Goal: Task Accomplishment & Management: Manage account settings

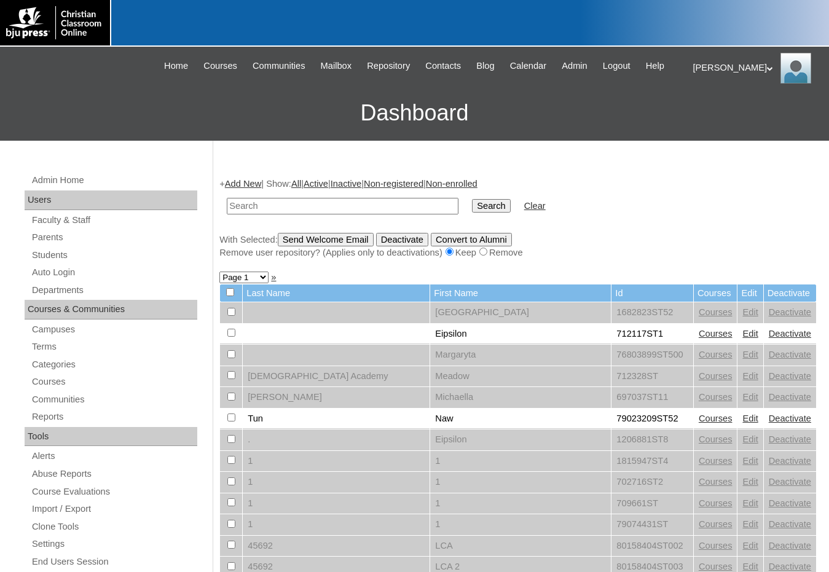
drag, startPoint x: 756, startPoint y: 225, endPoint x: 717, endPoint y: 233, distance: 40.7
click at [756, 225] on div "+ Add New | Show: All | Active | Inactive | Non-registered | Non-enrolled Searc…" at bounding box center [517, 218] width 597 height 81
click at [282, 208] on input "text" at bounding box center [343, 206] width 232 height 17
drag, startPoint x: 282, startPoint y: 208, endPoint x: 185, endPoint y: 217, distance: 97.5
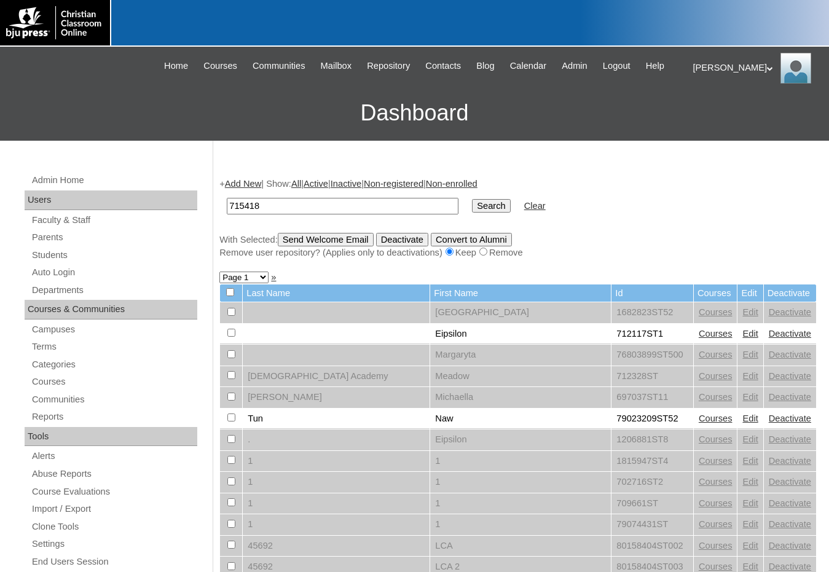
type input "715418"
click at [472, 208] on input "Search" at bounding box center [491, 206] width 38 height 14
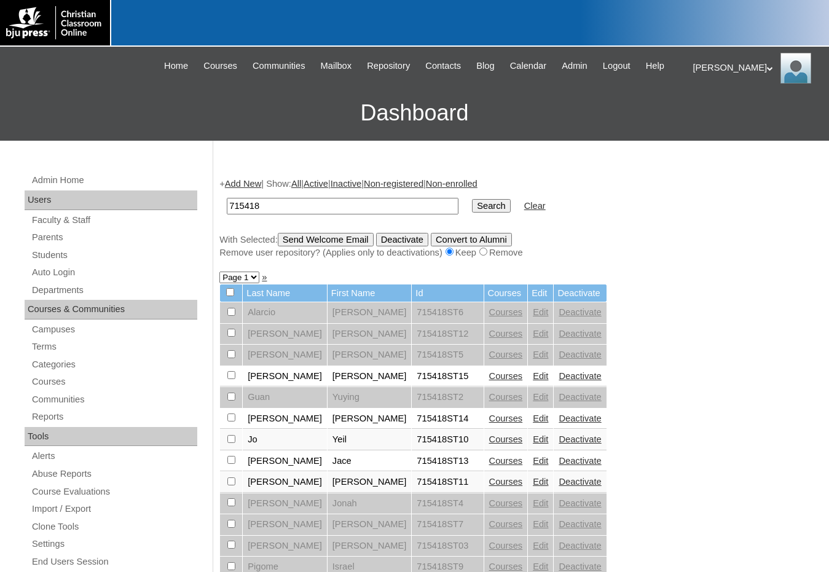
click at [489, 417] on link "Courses" at bounding box center [506, 419] width 34 height 10
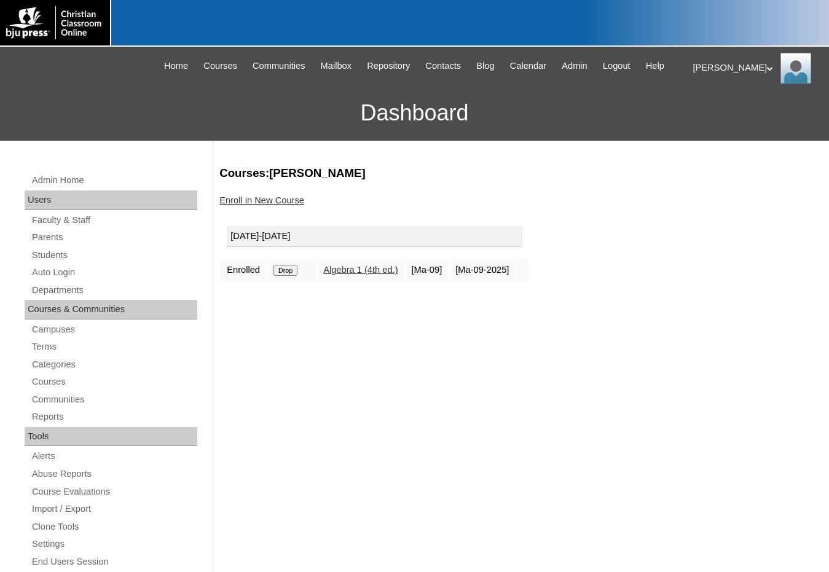
click at [292, 266] on input "Drop" at bounding box center [285, 270] width 24 height 11
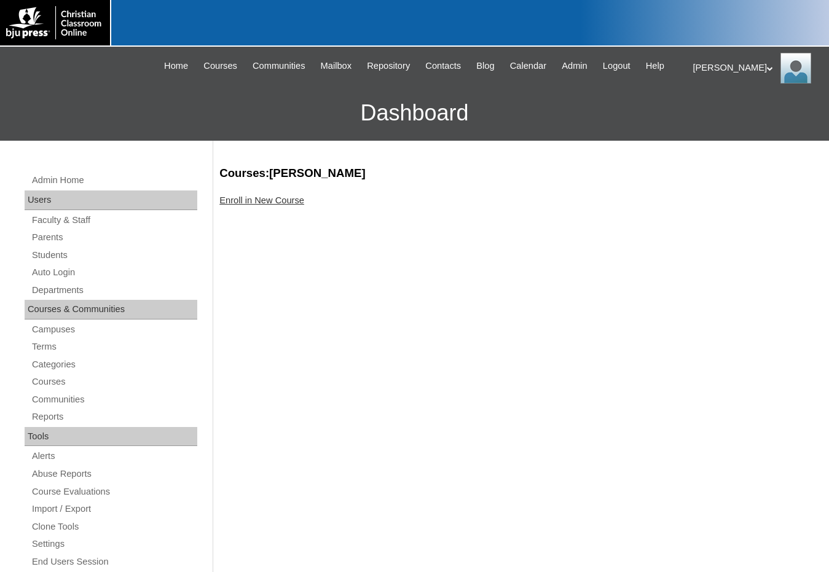
click at [250, 200] on link "Enroll in New Course" at bounding box center [261, 200] width 85 height 10
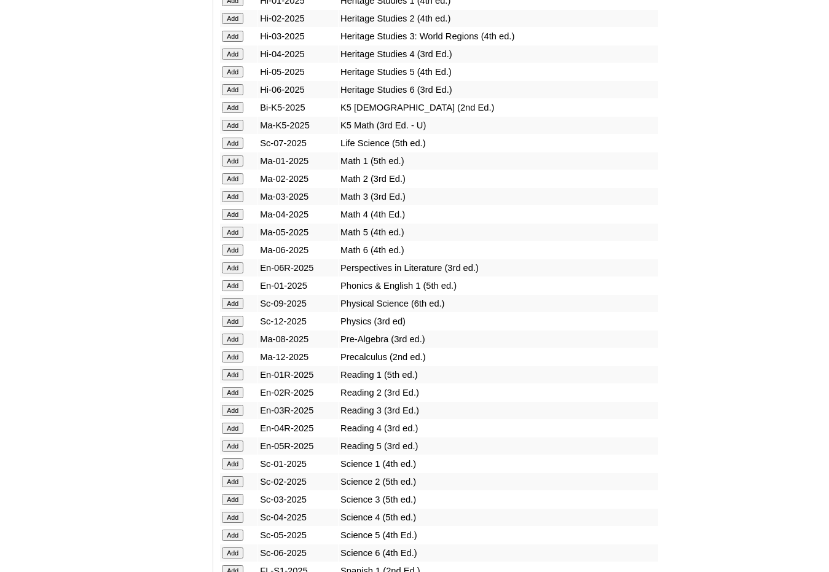
scroll to position [1168, 0]
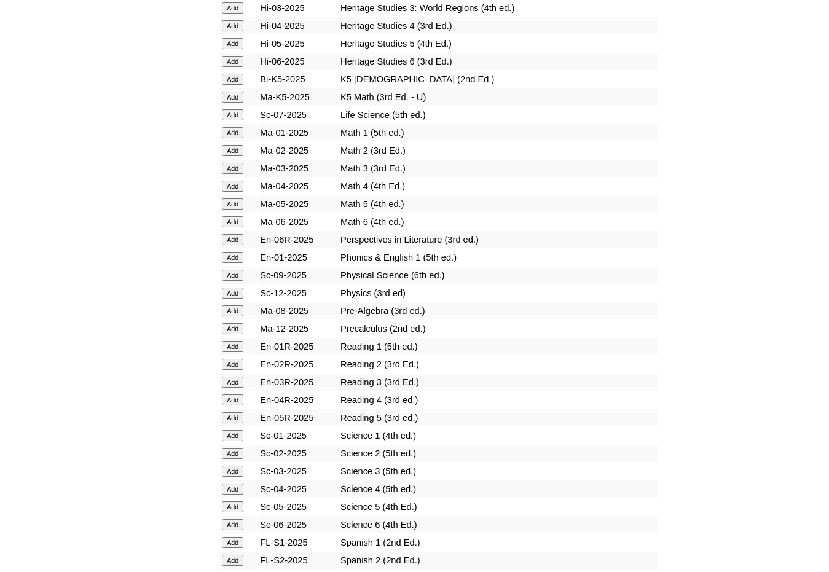
click at [232, 314] on input "Add" at bounding box center [233, 310] width 22 height 11
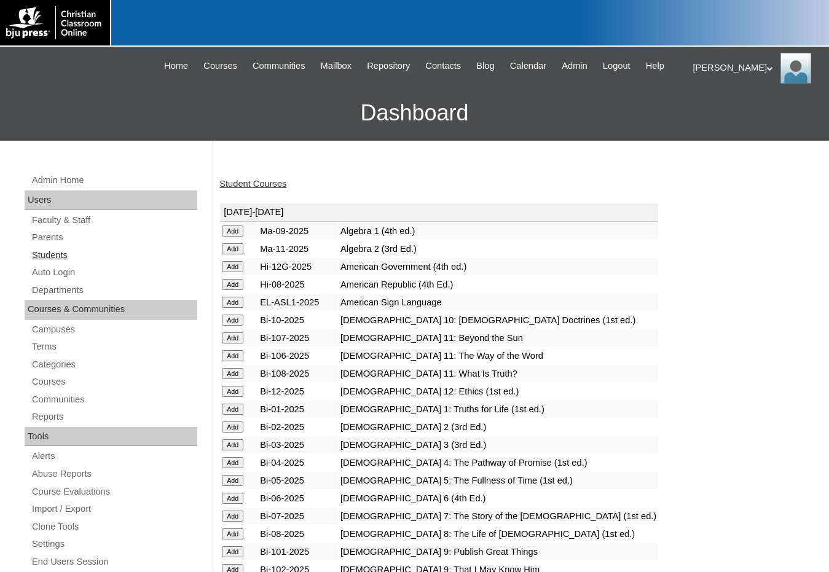
click at [83, 252] on link "Students" at bounding box center [114, 255] width 167 height 15
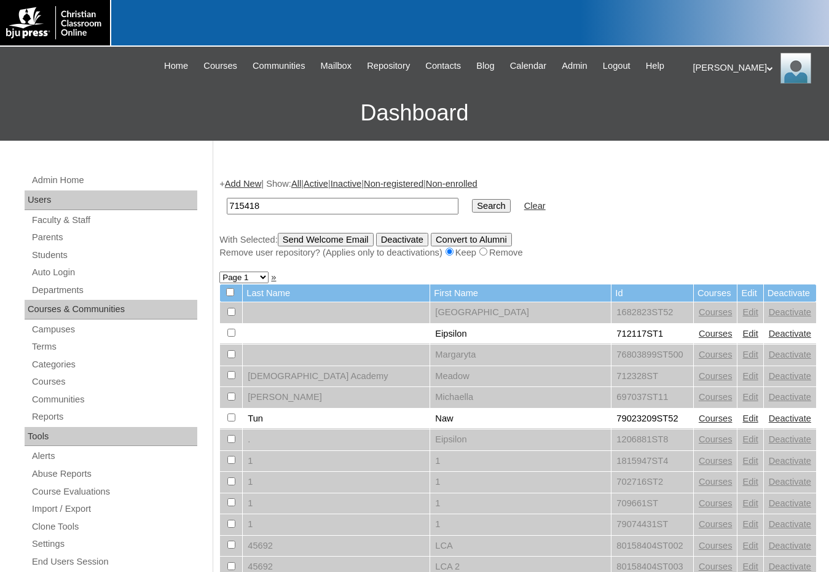
type input "715418"
click at [472, 199] on input "Search" at bounding box center [491, 206] width 38 height 14
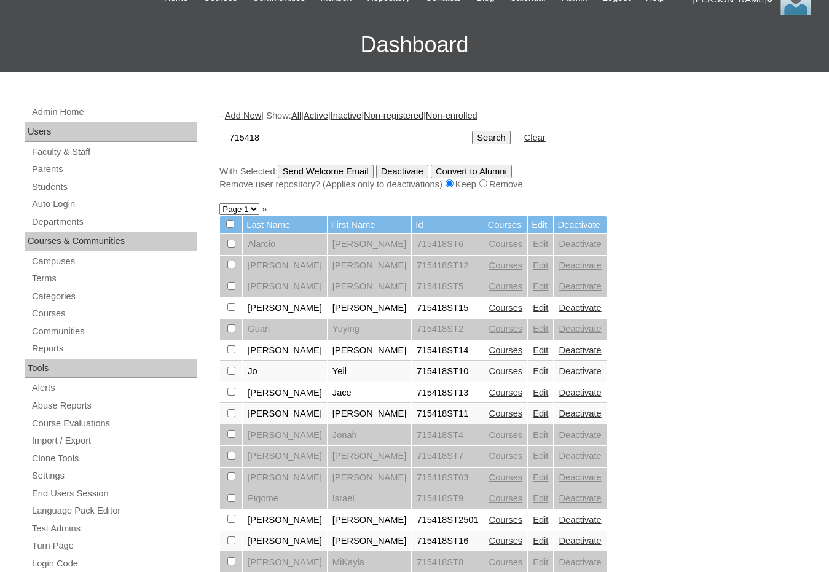
scroll to position [246, 0]
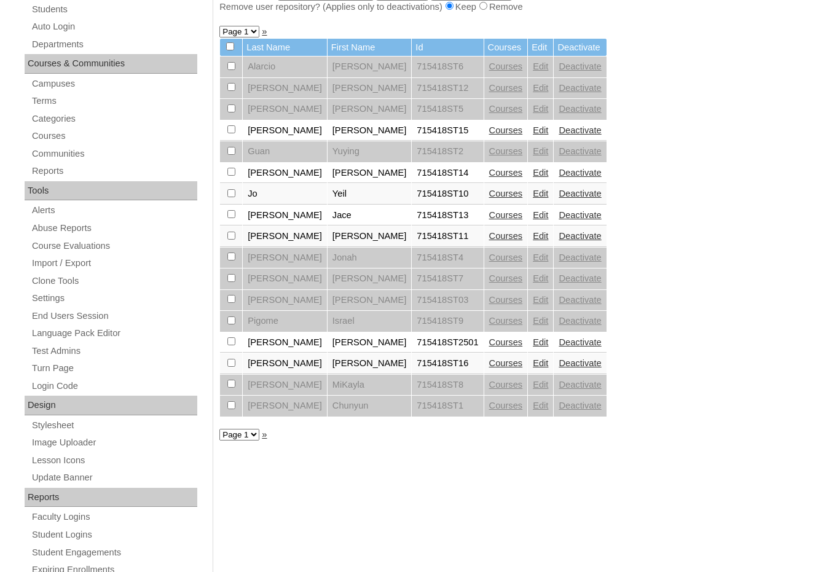
click at [489, 359] on link "Courses" at bounding box center [506, 363] width 34 height 10
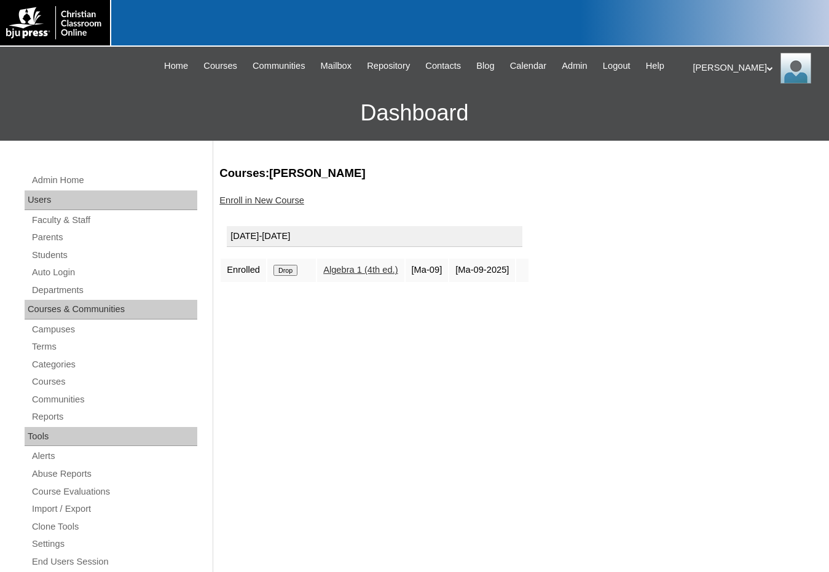
click at [283, 271] on input "Drop" at bounding box center [285, 270] width 24 height 11
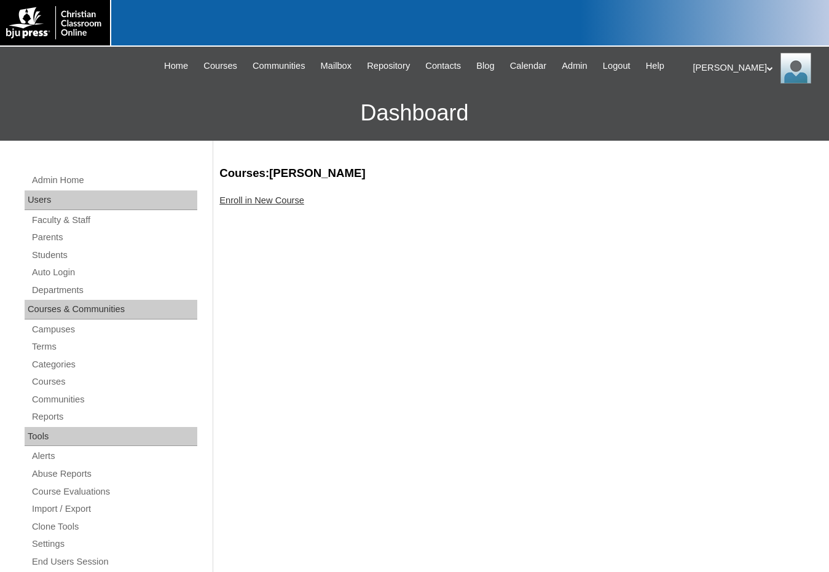
click at [263, 197] on link "Enroll in New Course" at bounding box center [261, 200] width 85 height 10
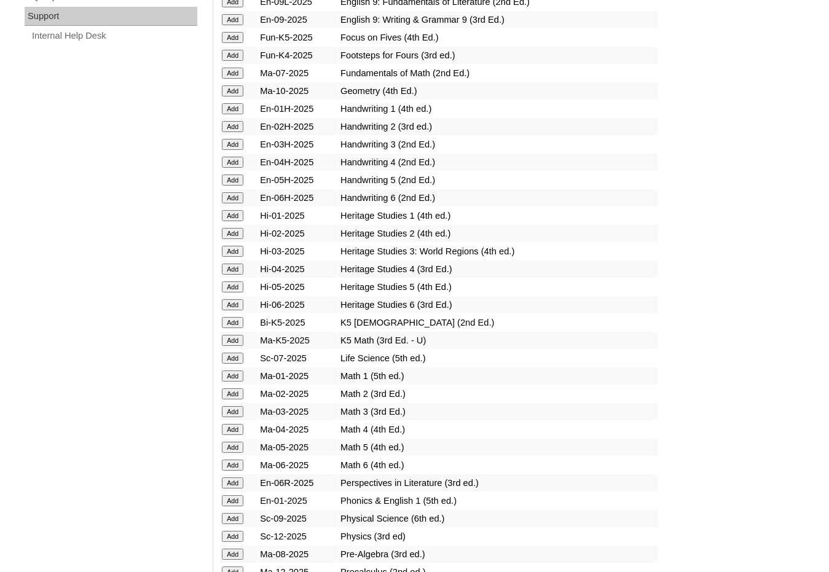
scroll to position [1106, 0]
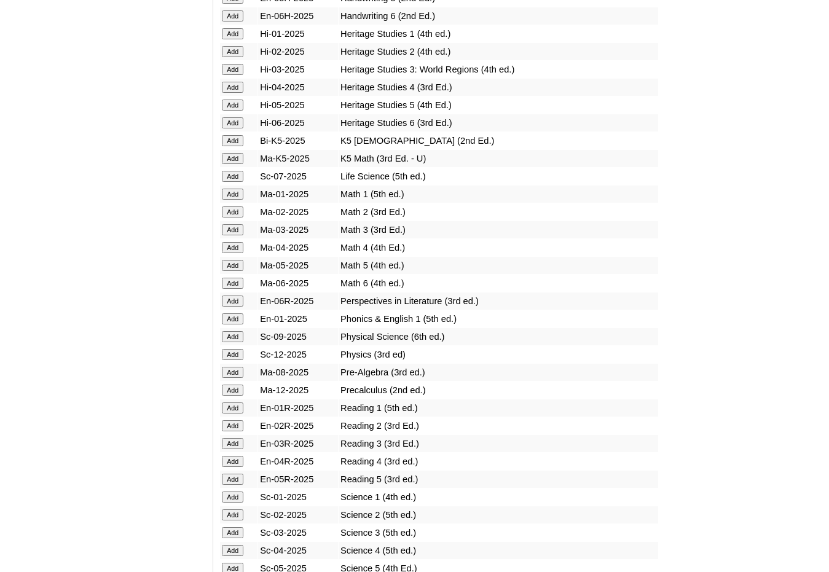
click at [236, 371] on input "Add" at bounding box center [233, 372] width 22 height 11
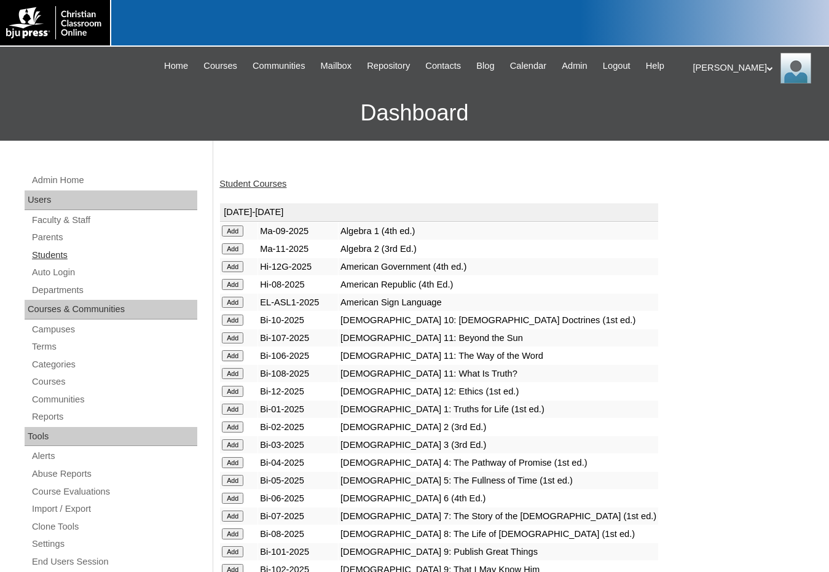
click at [98, 259] on link "Students" at bounding box center [114, 255] width 167 height 15
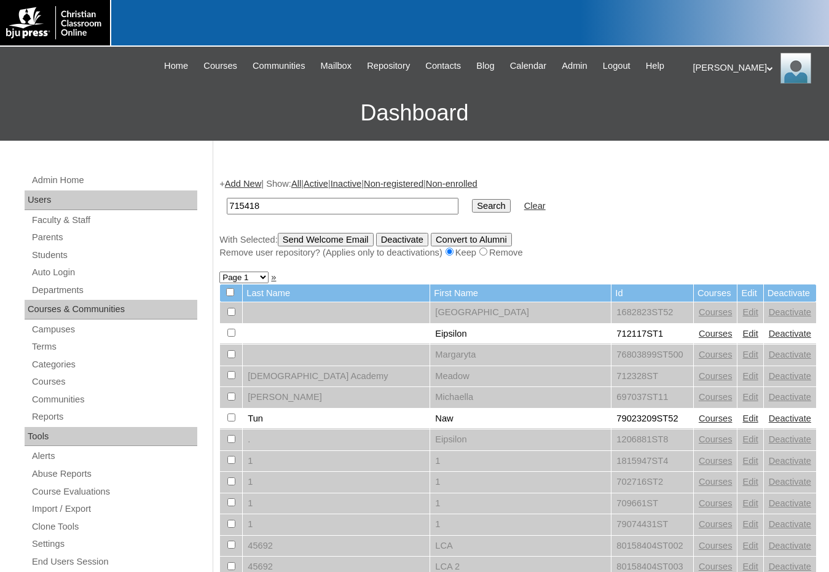
type input "715418"
click at [472, 199] on input "Search" at bounding box center [491, 206] width 38 height 14
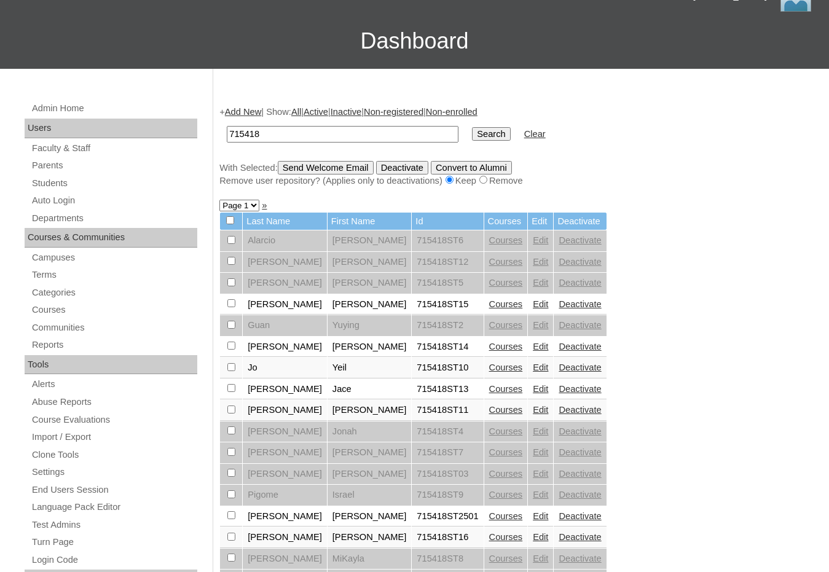
scroll to position [184, 0]
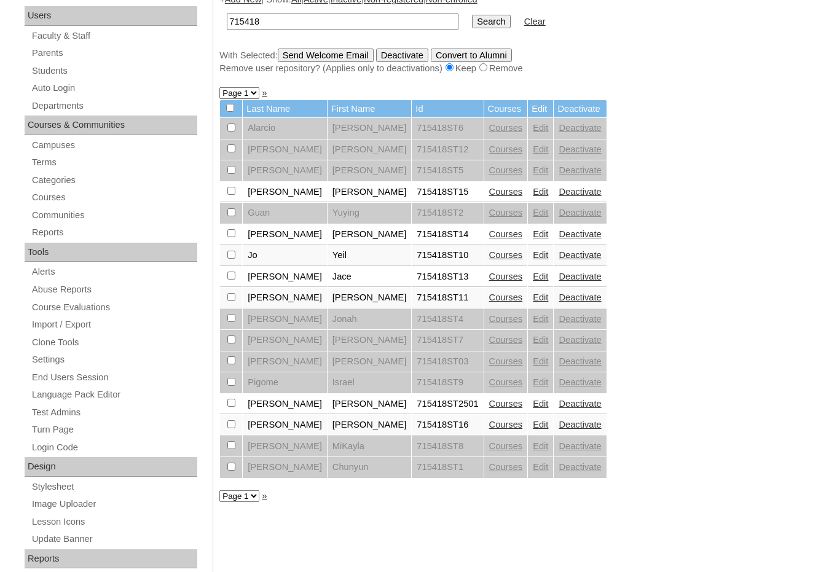
click at [232, 237] on input "checkbox" at bounding box center [231, 233] width 8 height 8
checkbox input "true"
click at [232, 190] on input "checkbox" at bounding box center [231, 191] width 8 height 8
checkbox input "true"
click at [231, 428] on input "checkbox" at bounding box center [231, 424] width 8 height 8
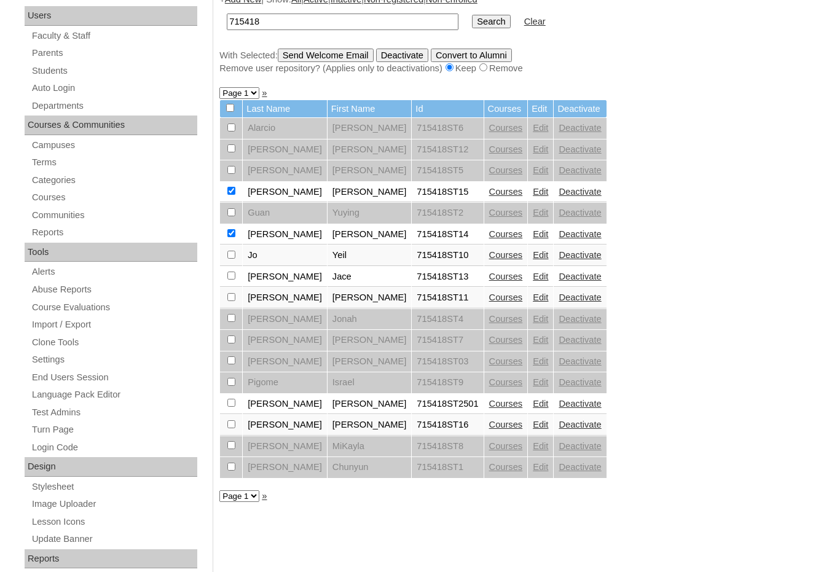
checkbox input "true"
click at [533, 256] on link "Edit" at bounding box center [540, 255] width 15 height 10
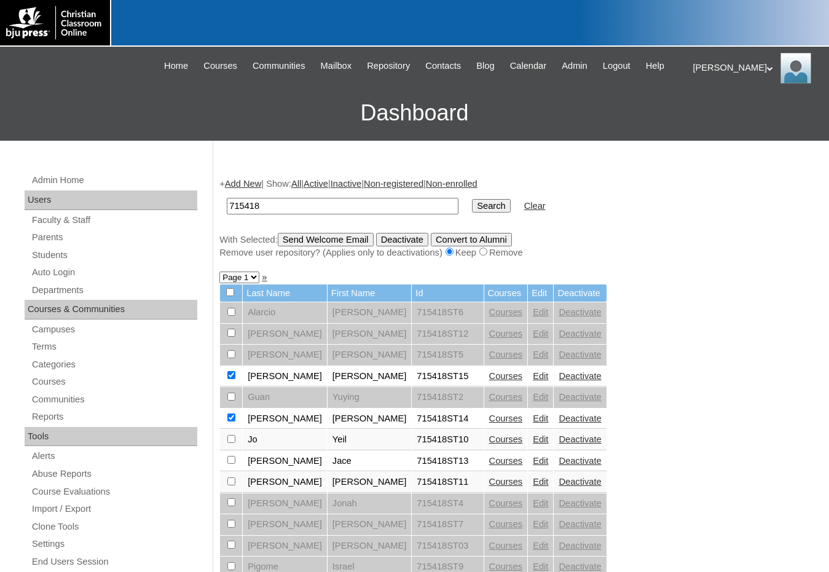
scroll to position [183, 0]
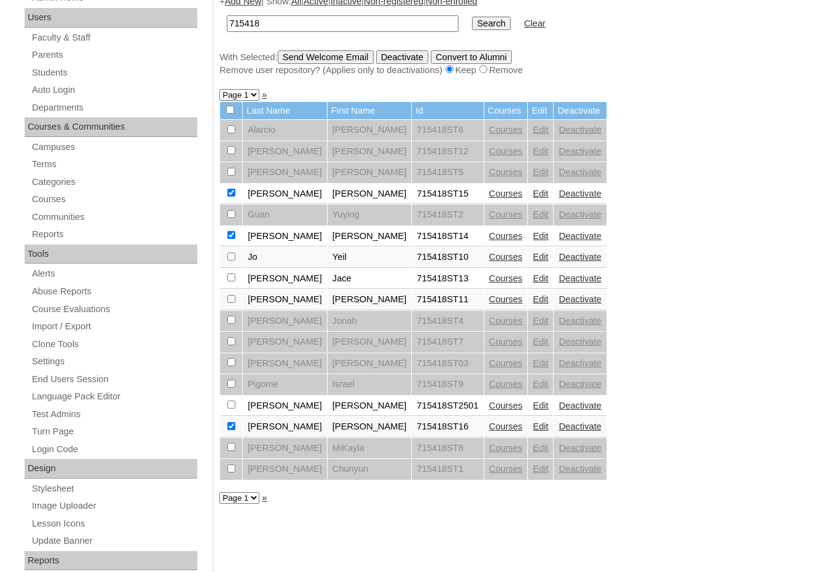
click at [533, 297] on link "Edit" at bounding box center [540, 299] width 15 height 10
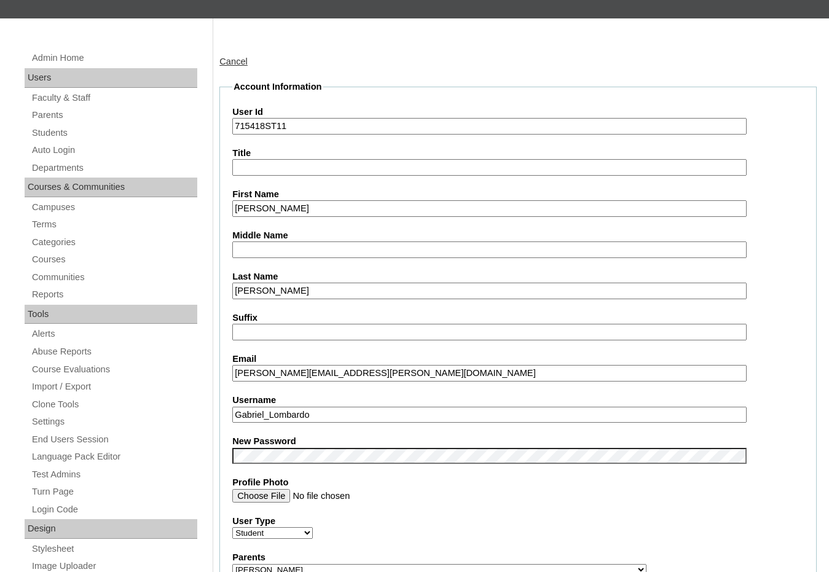
scroll to position [123, 0]
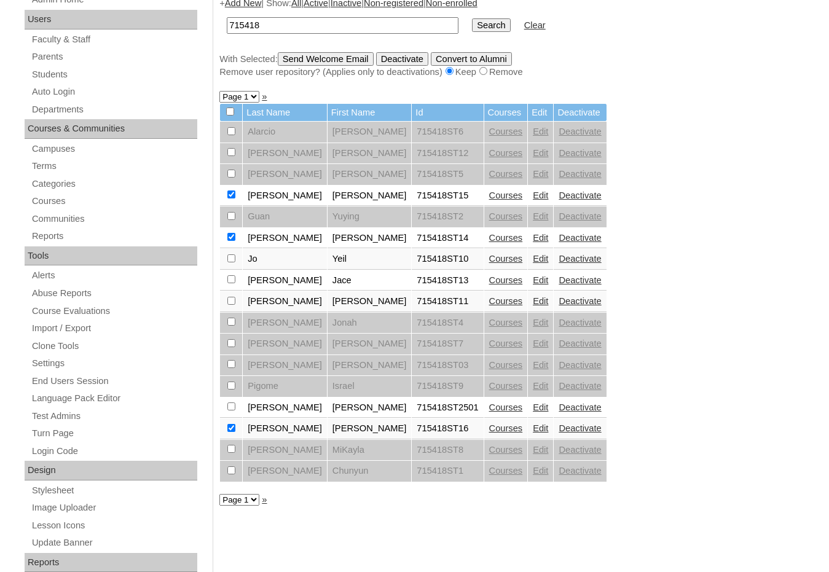
scroll to position [58, 0]
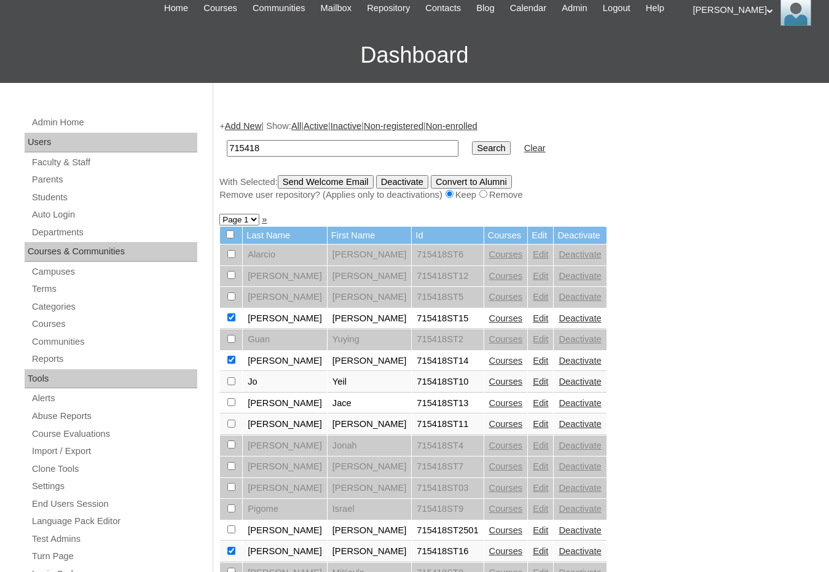
click at [322, 181] on input "Send Welcome Email" at bounding box center [326, 182] width 96 height 14
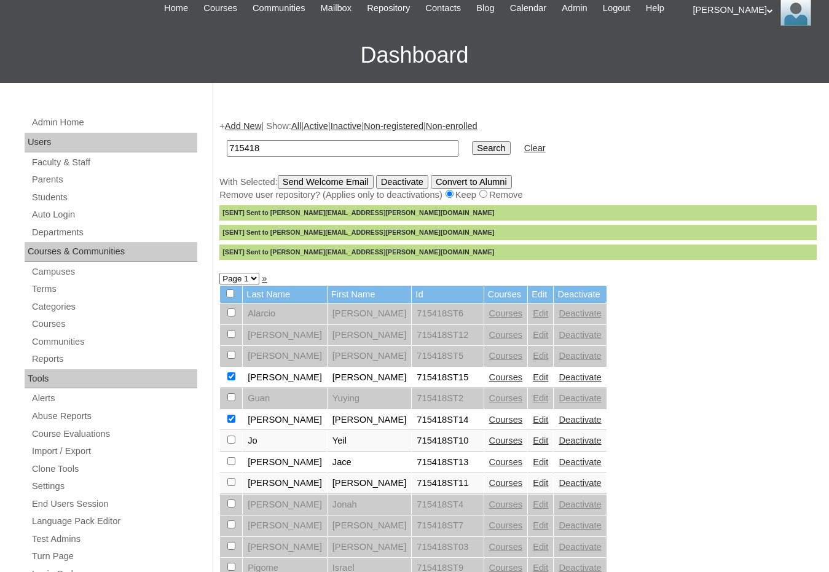
click at [748, 388] on div "+ Add New | Show: All | Active | Inactive | Non-registered | Non-enrolled 71541…" at bounding box center [514, 519] width 603 height 823
